Goal: Task Accomplishment & Management: Manage account settings

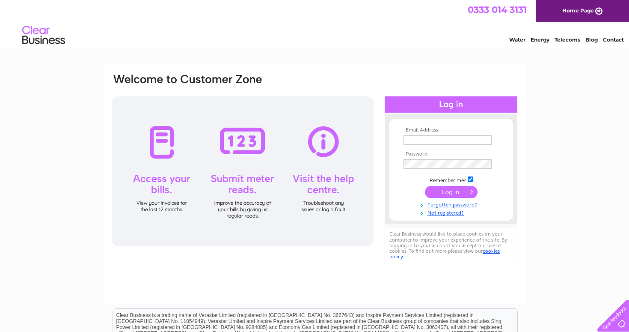
click at [461, 132] on th "Email Address:" at bounding box center [451, 130] width 99 height 6
click at [459, 135] on input "text" at bounding box center [448, 139] width 88 height 9
type input "ben.youngman19@gmail.com"
click at [460, 190] on input "submit" at bounding box center [451, 193] width 53 height 12
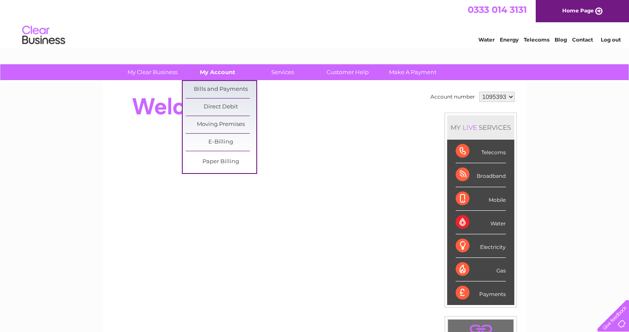
click at [231, 77] on link "My Account" at bounding box center [217, 72] width 71 height 16
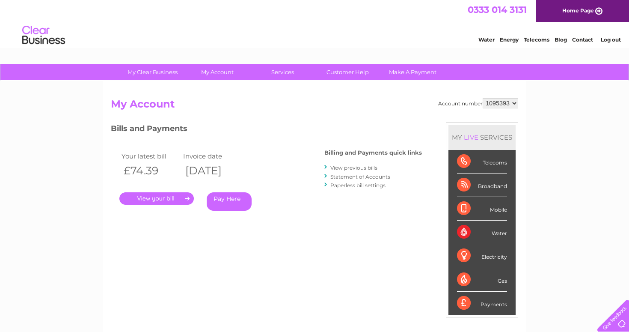
click at [358, 166] on link "View previous bills" at bounding box center [354, 167] width 47 height 6
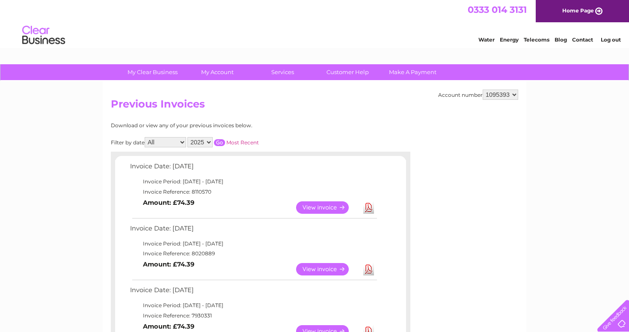
click at [337, 206] on link "View" at bounding box center [327, 207] width 63 height 12
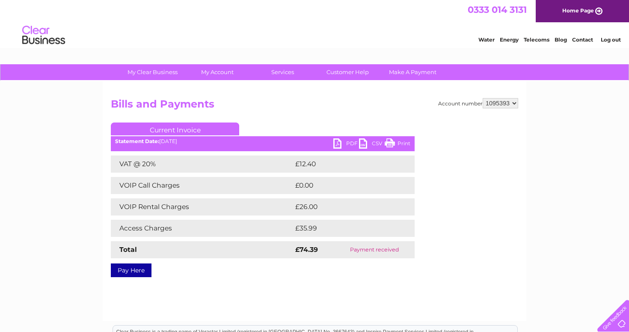
click at [395, 144] on link "Print" at bounding box center [398, 144] width 26 height 12
